Goal: Information Seeking & Learning: Learn about a topic

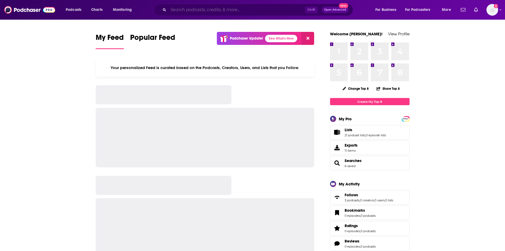
click at [244, 14] on input "Search podcasts, credits, & more..." at bounding box center [236, 10] width 137 height 8
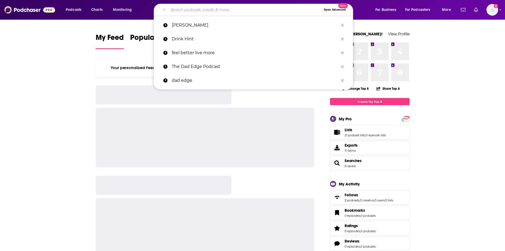
paste input "The Legendary Life Podcast with [PERSON_NAME]."
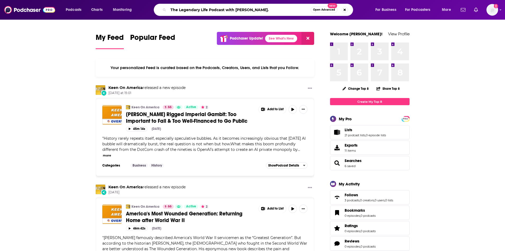
type input "The Legendary Life Podcast with [PERSON_NAME]."
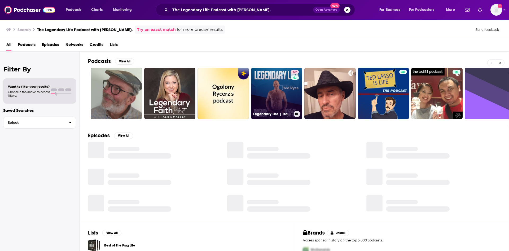
click at [284, 92] on link "59 Legendary Life | Transform Your Body, Upgrade Your Health & Live Your Best L…" at bounding box center [276, 93] width 51 height 51
